Goal: Go to known website: Go to known website

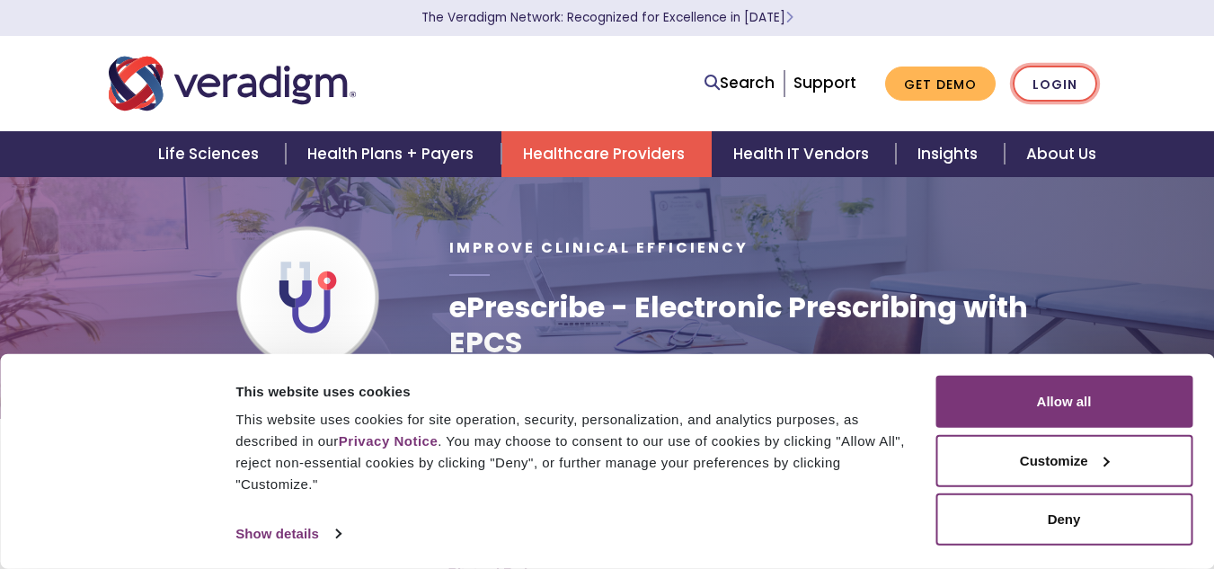
click at [1055, 81] on link "Login" at bounding box center [1055, 84] width 84 height 37
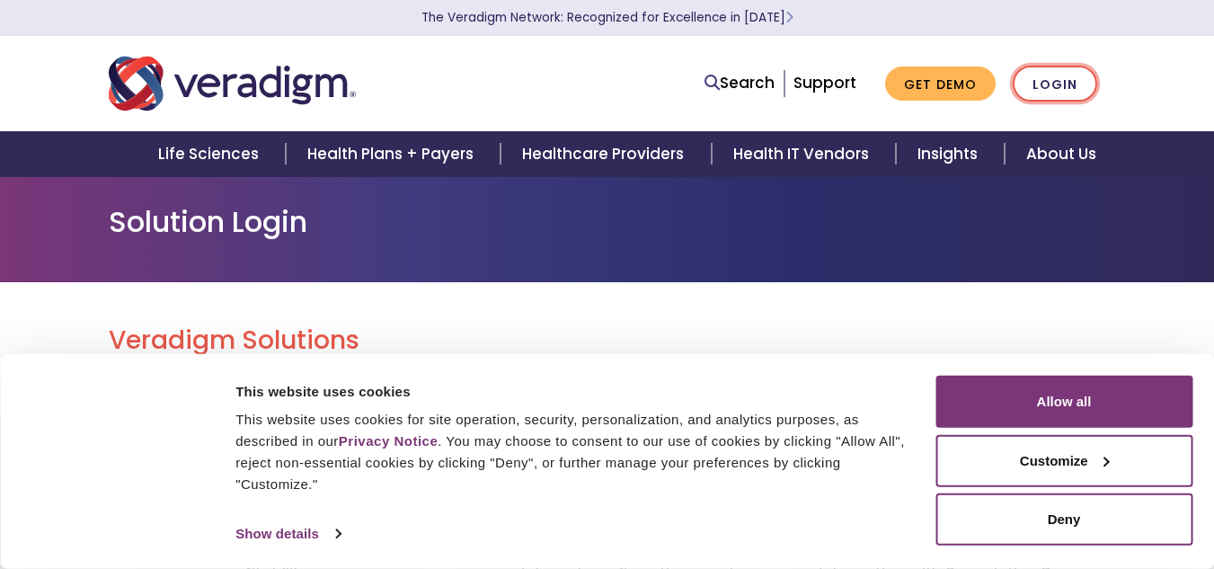
click at [1059, 77] on link "Login" at bounding box center [1055, 84] width 84 height 37
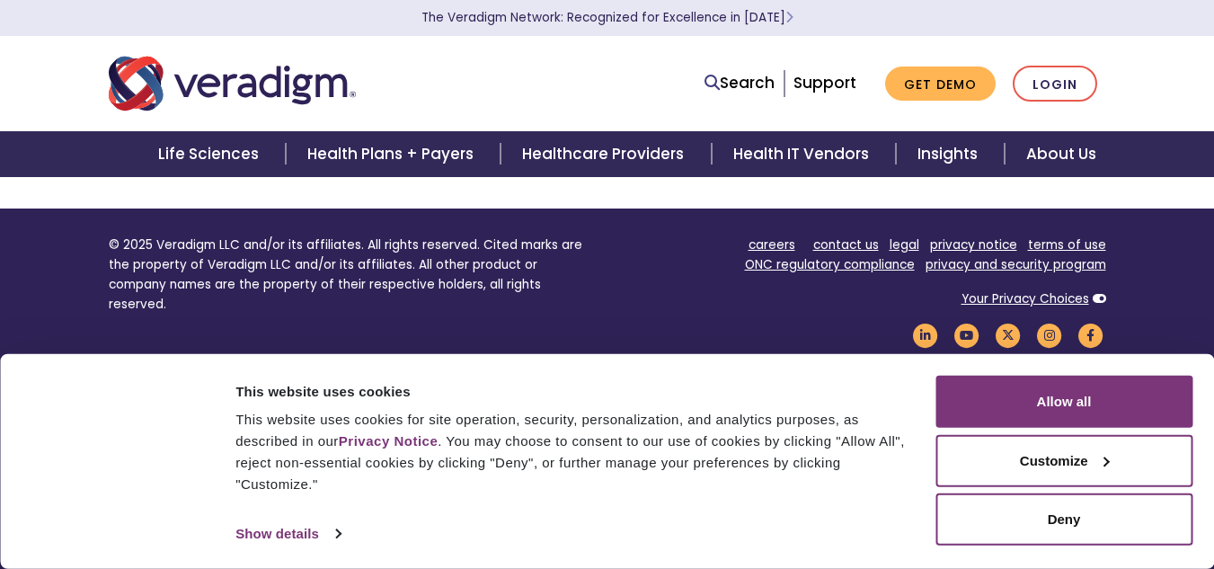
scroll to position [1250, 0]
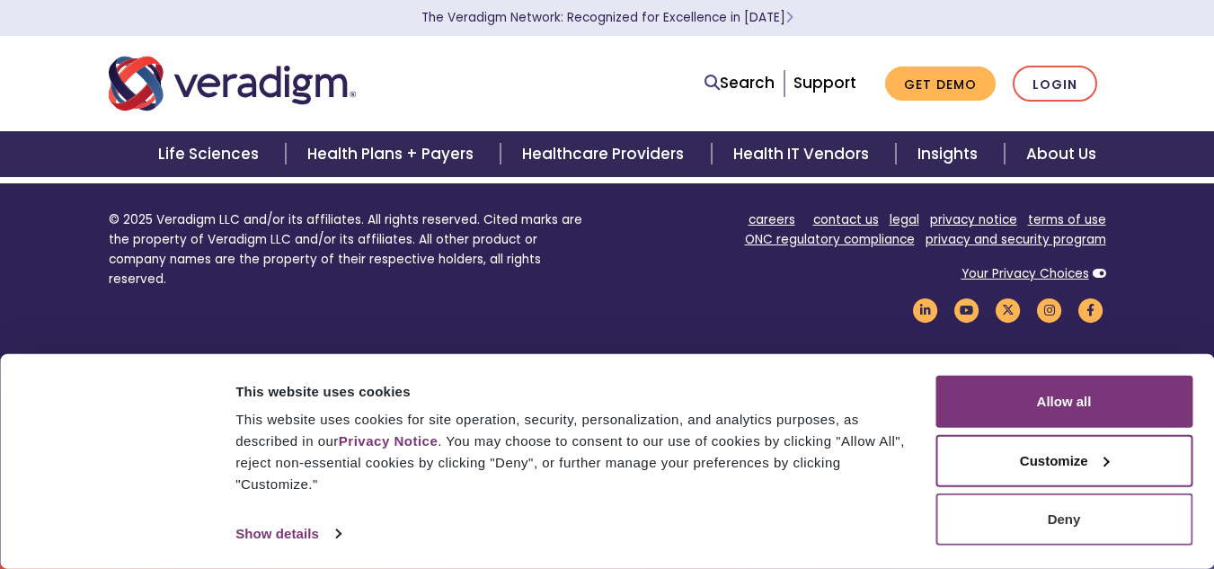
click at [1061, 528] on button "Deny" at bounding box center [1064, 519] width 257 height 52
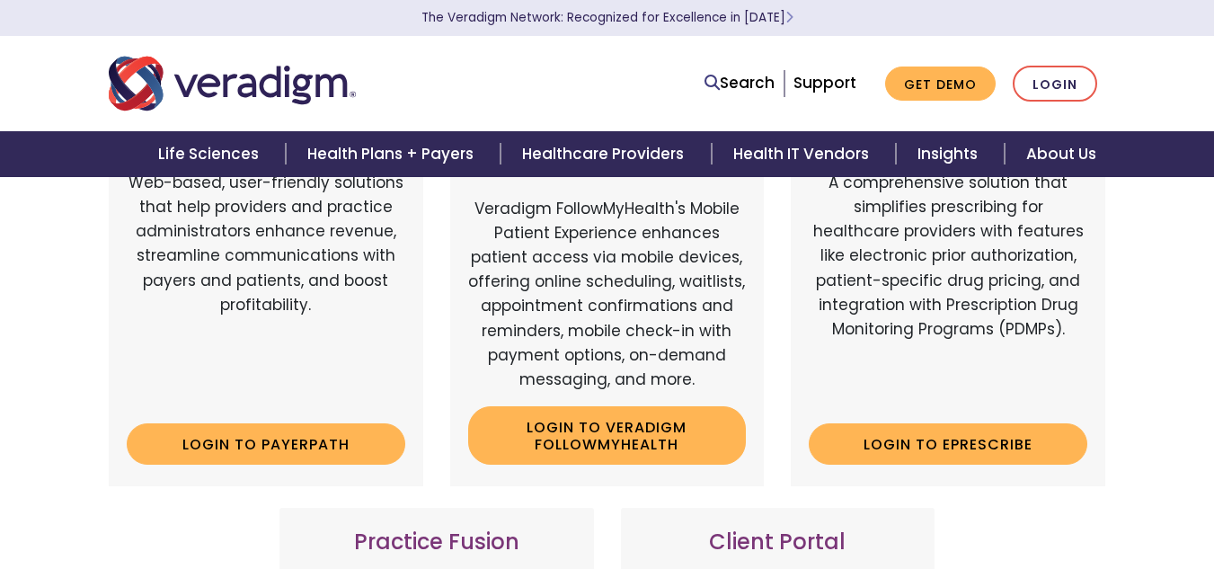
scroll to position [270, 0]
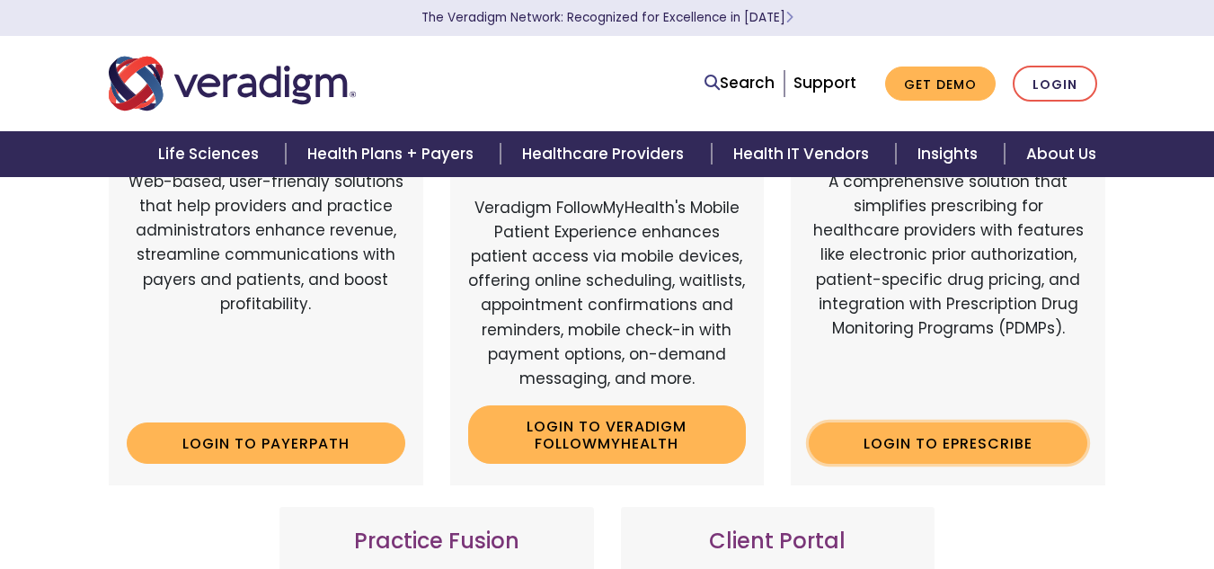
click at [934, 435] on link "Login to ePrescribe" at bounding box center [948, 442] width 279 height 41
